Goal: Ask a question

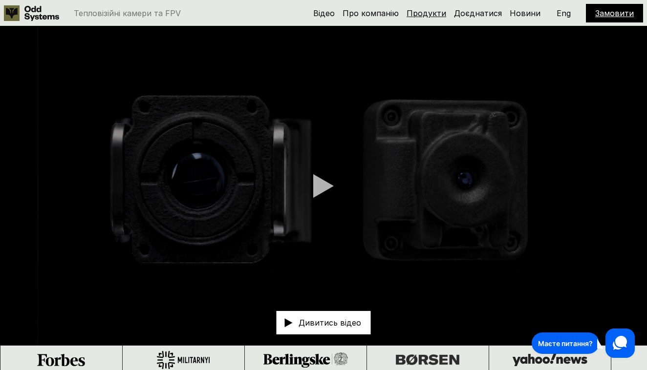
click at [423, 10] on link "Продукти" at bounding box center [426, 13] width 40 height 10
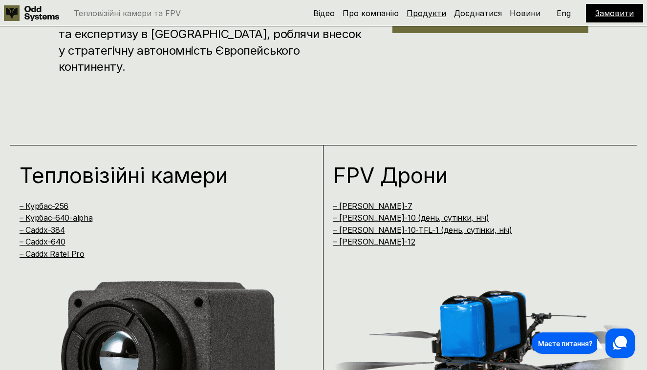
scroll to position [745, 0]
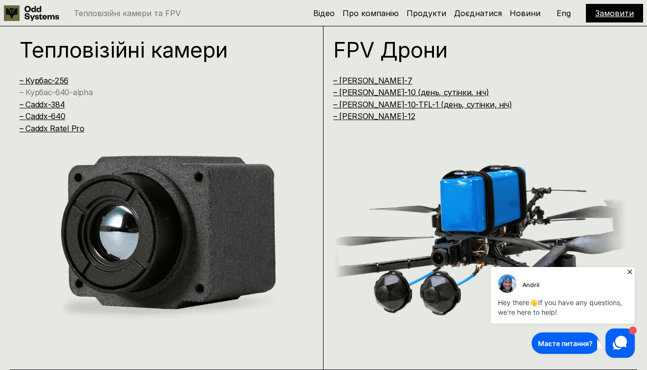
click at [74, 90] on link "– Курбас-640-alpha" at bounding box center [56, 92] width 73 height 10
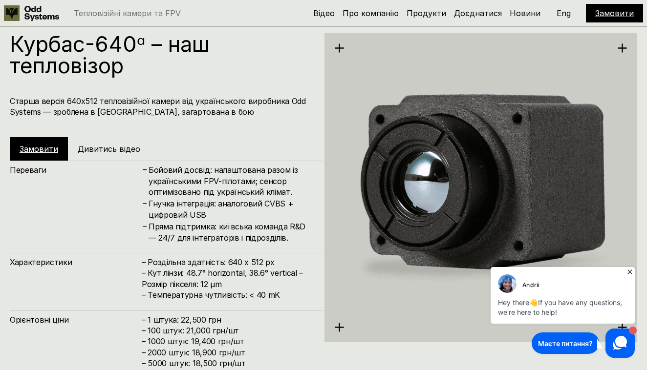
scroll to position [1485, 0]
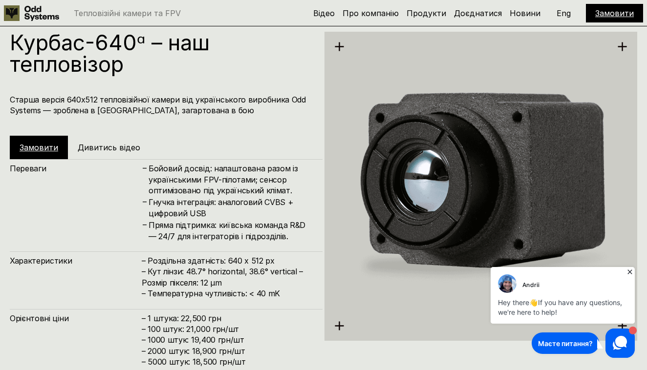
click at [39, 145] on link "Замовити" at bounding box center [39, 148] width 39 height 10
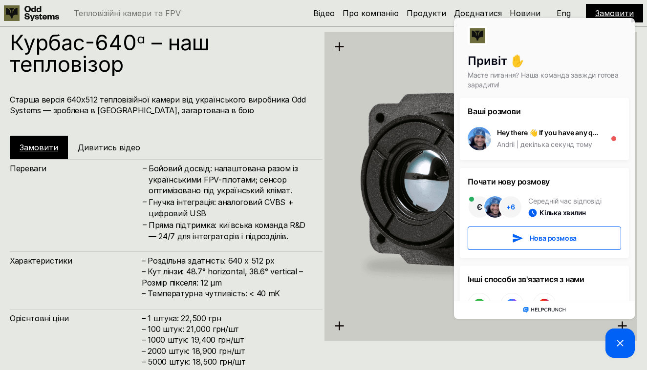
click at [44, 145] on link "Замовити" at bounding box center [39, 148] width 39 height 10
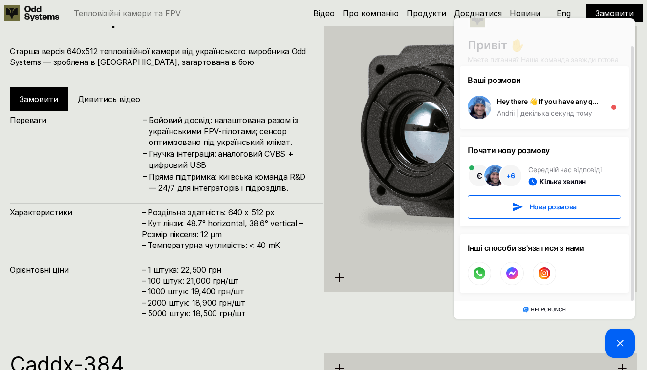
scroll to position [1535, 0]
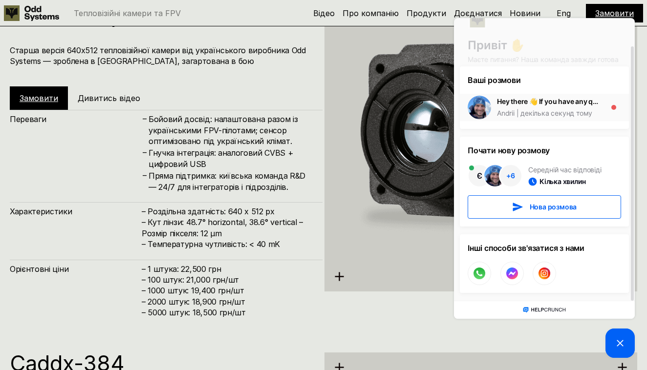
click at [543, 111] on div "декілька секунд тому" at bounding box center [553, 113] width 78 height 10
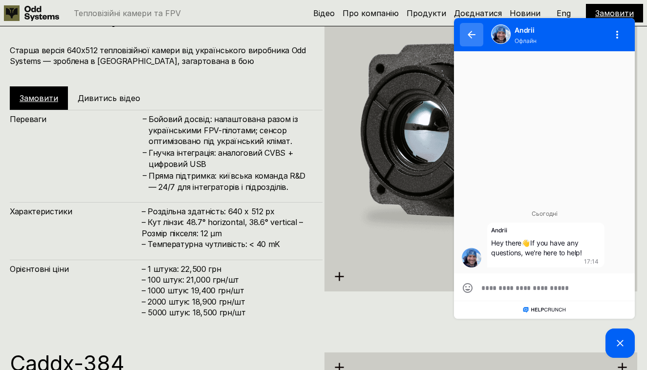
click at [473, 35] on icon "button" at bounding box center [471, 34] width 8 height 7
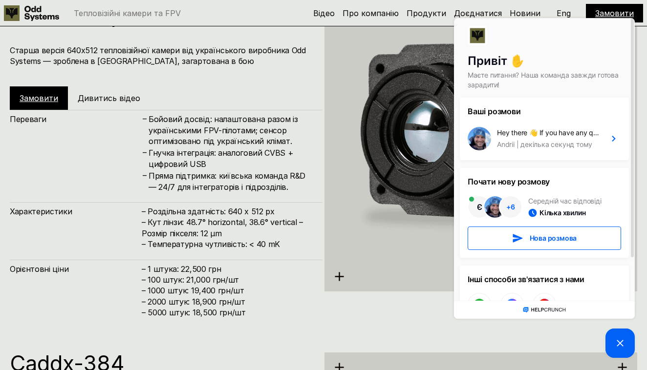
click at [511, 208] on span "+ 6" at bounding box center [510, 207] width 9 height 7
click at [46, 99] on link "Замовити" at bounding box center [39, 98] width 39 height 10
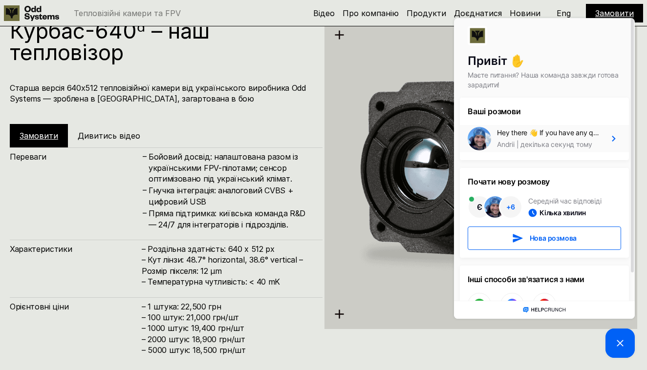
click at [572, 140] on div "декілька секунд тому" at bounding box center [553, 145] width 78 height 10
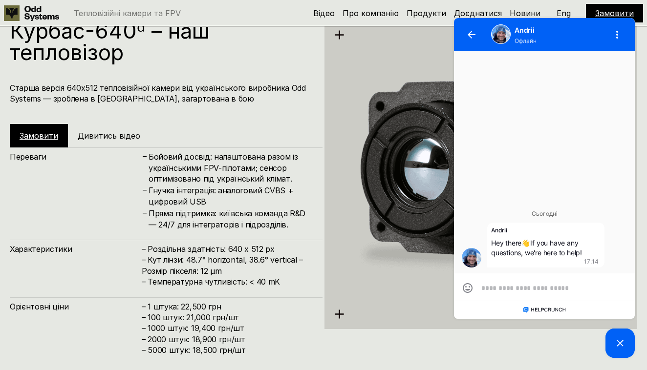
type textarea "*"
type textarea "**"
type textarea "*"
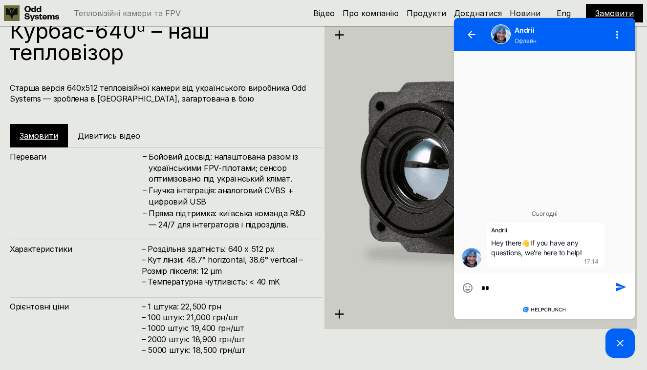
type textarea "*"
type textarea "**"
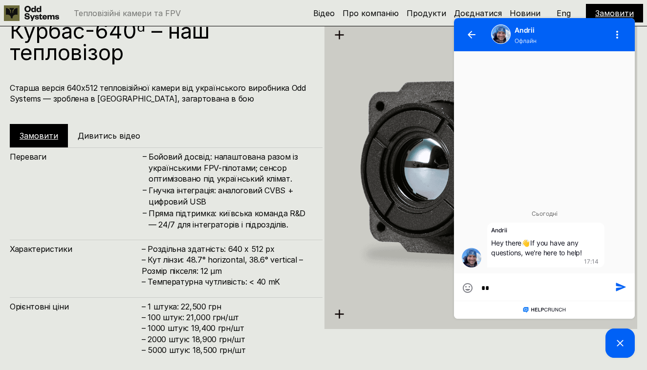
type textarea "*"
click at [473, 37] on icon "button" at bounding box center [471, 35] width 8 height 8
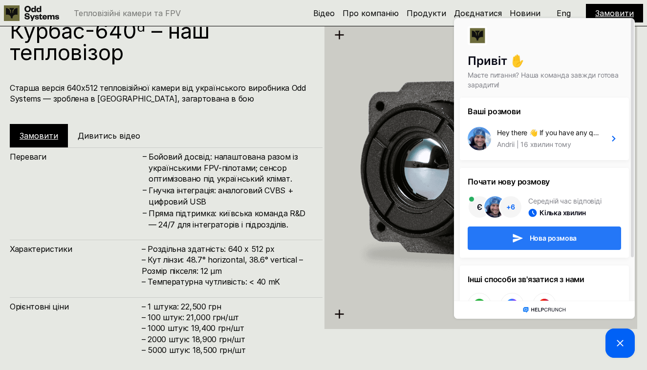
click at [531, 236] on span "Нова розмова" at bounding box center [553, 238] width 47 height 7
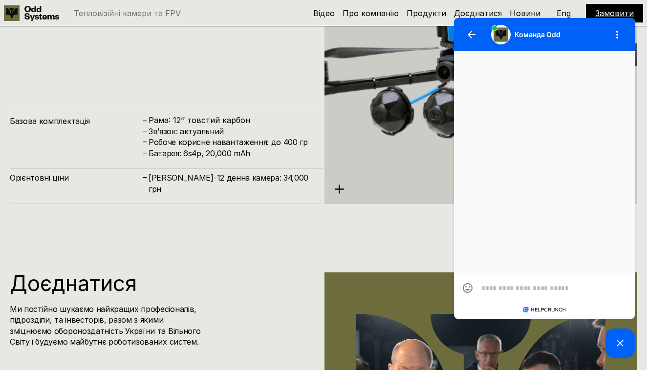
scroll to position [4229, 0]
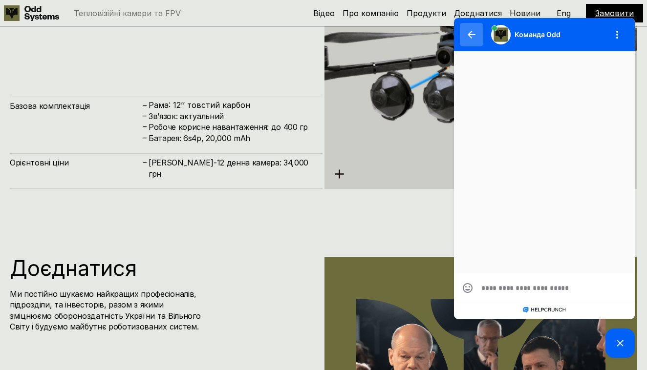
click at [465, 34] on button "button" at bounding box center [471, 34] width 23 height 23
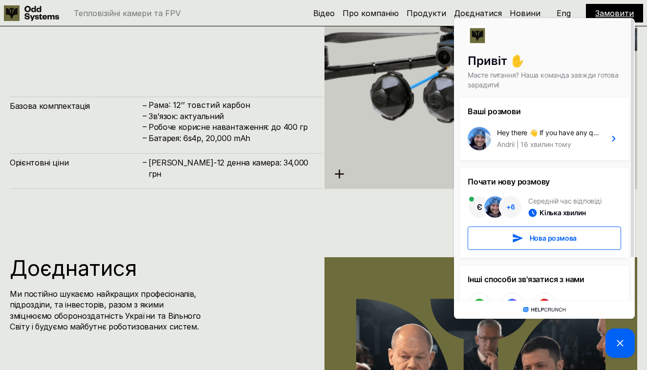
click at [370, 155] on img at bounding box center [480, 34] width 313 height 350
click at [611, 337] on picture at bounding box center [619, 343] width 29 height 29
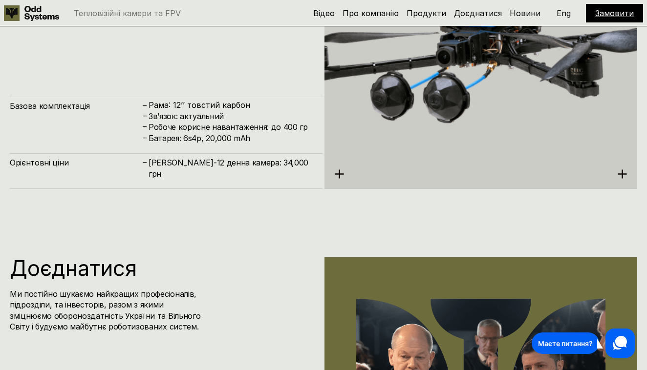
click at [610, 14] on link "Замовити" at bounding box center [614, 13] width 39 height 10
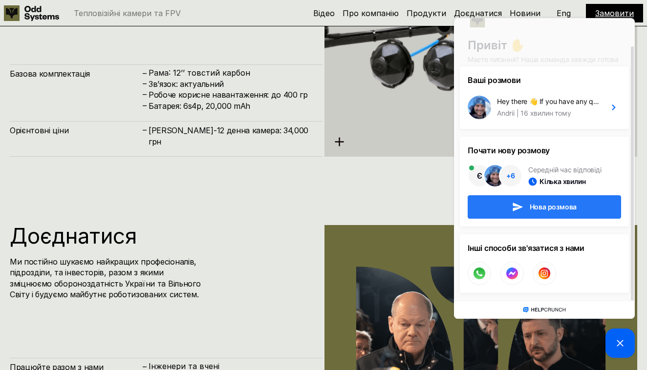
scroll to position [4262, 0]
